Goal: Check status: Check status

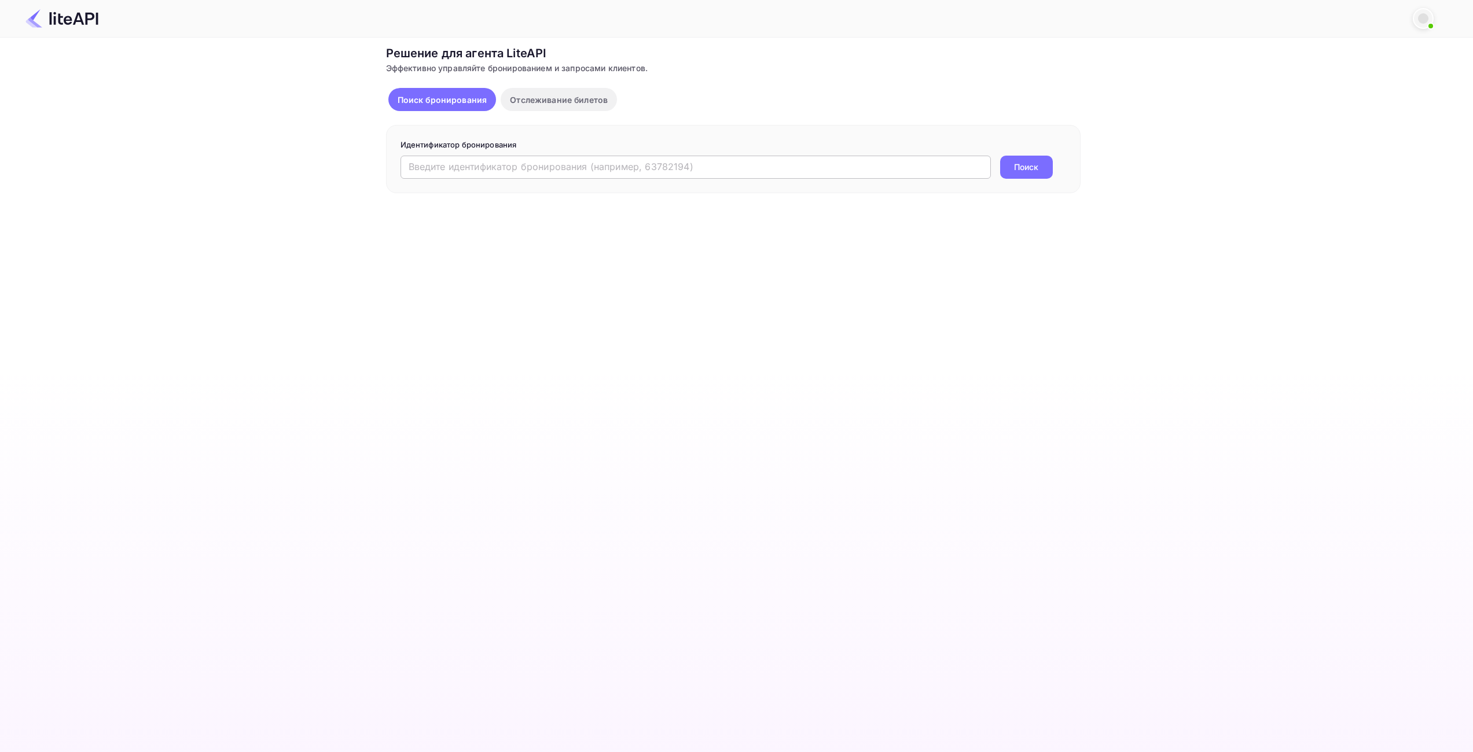
drag, startPoint x: 0, startPoint y: 0, endPoint x: 671, endPoint y: 167, distance: 691.2
click at [663, 164] on input "text" at bounding box center [696, 167] width 590 height 23
paste input "9078480"
type input "9078480"
click at [1024, 165] on ya-tr-span "Поиск" at bounding box center [1026, 167] width 24 height 12
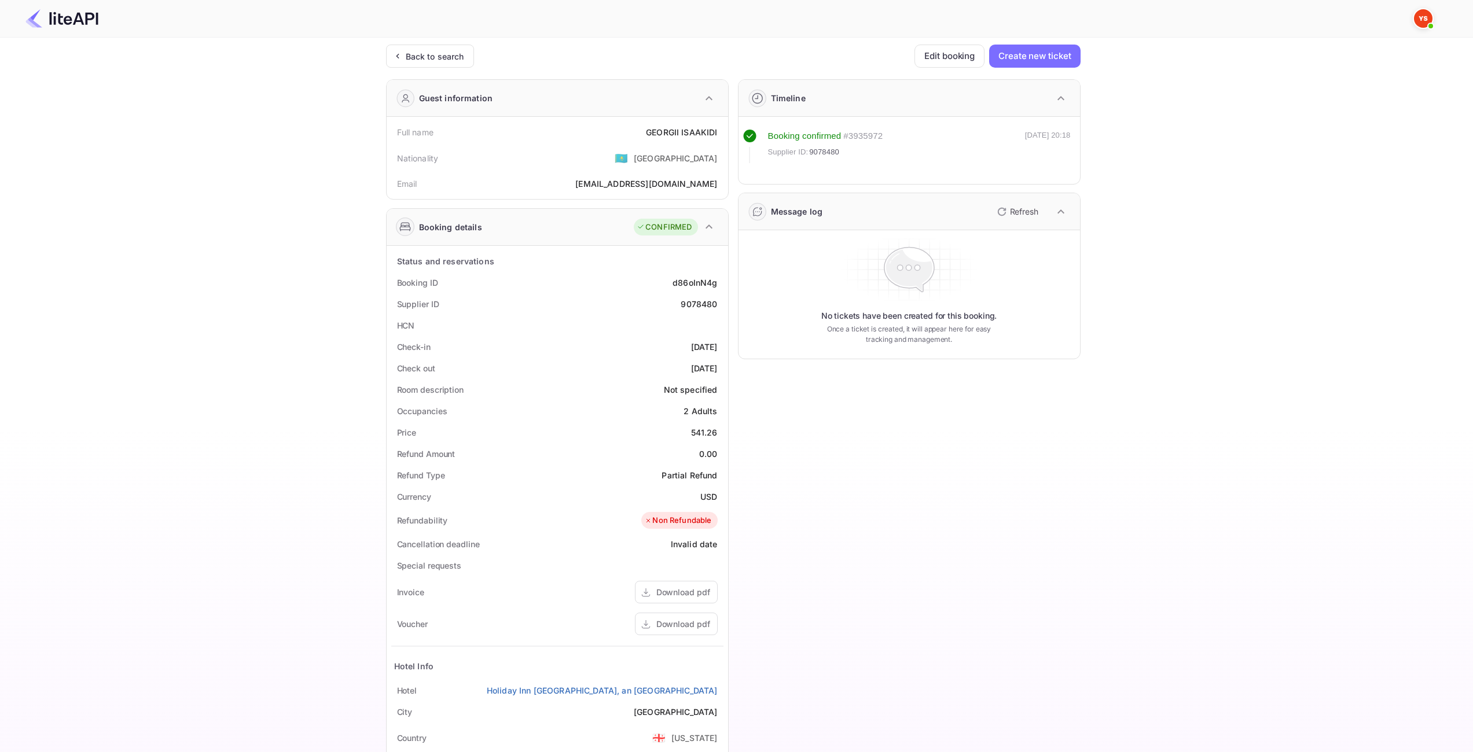
click at [710, 432] on div "541.26" at bounding box center [704, 433] width 27 height 12
copy div "541.26"
click at [708, 495] on div "USD" at bounding box center [708, 497] width 17 height 12
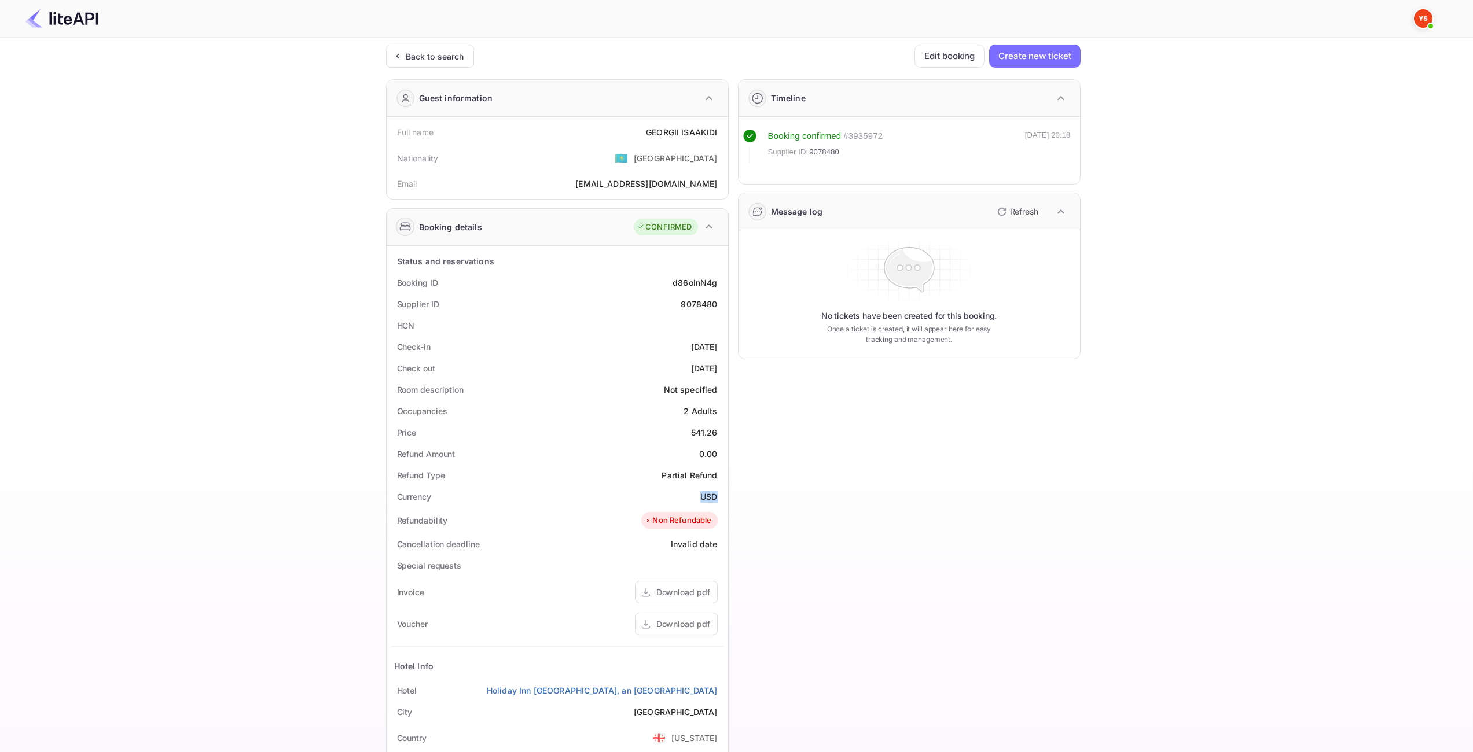
copy div "USD"
